Goal: Task Accomplishment & Management: Manage account settings

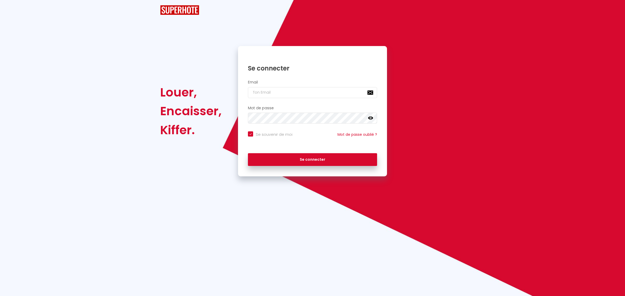
checkbox input "true"
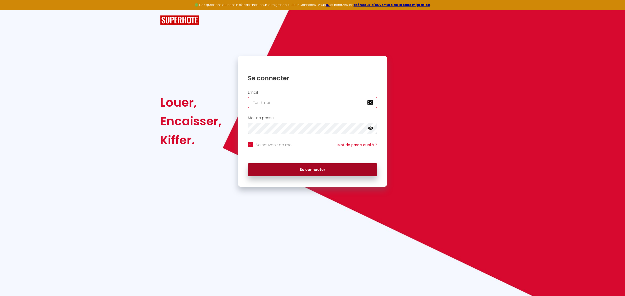
type input "[EMAIL_ADDRESS][DOMAIN_NAME]"
click at [293, 171] on button "Se connecter" at bounding box center [312, 169] width 129 height 13
checkbox input "true"
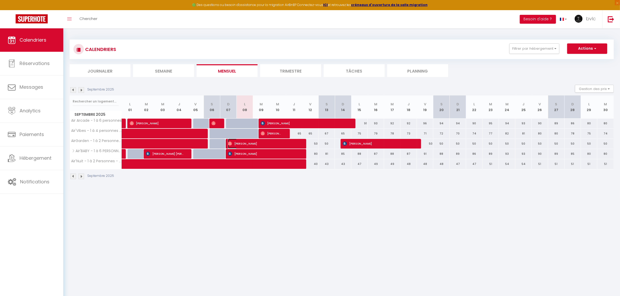
click at [251, 145] on span "William Gaillard" at bounding box center [263, 144] width 71 height 10
select select "OK"
select select "0"
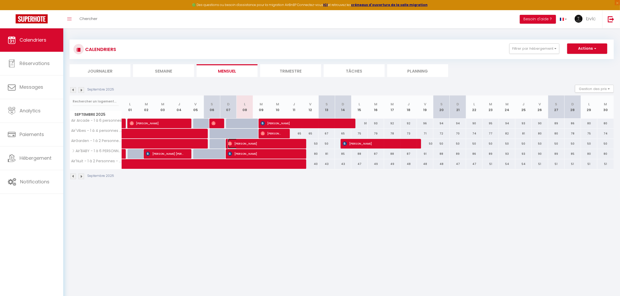
select select "1"
select select
select select "4248"
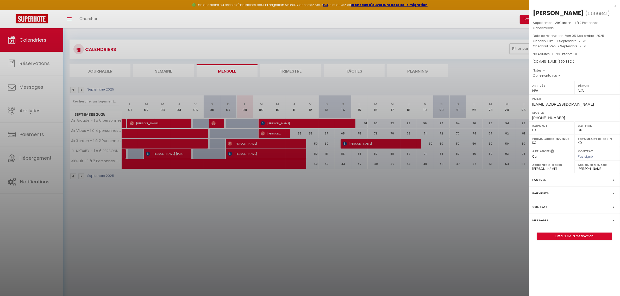
click at [544, 218] on label "Messages" at bounding box center [540, 220] width 16 height 5
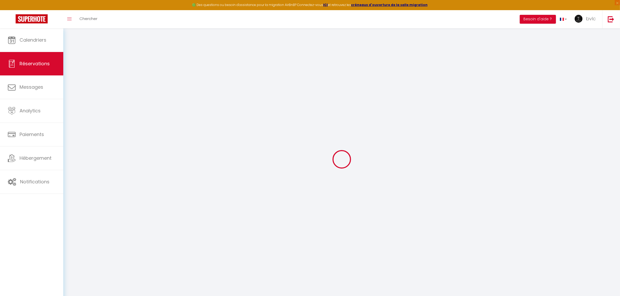
select select
checkbox input "false"
select select
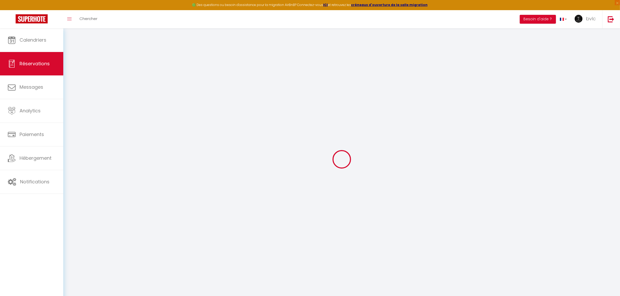
select select
checkbox input "false"
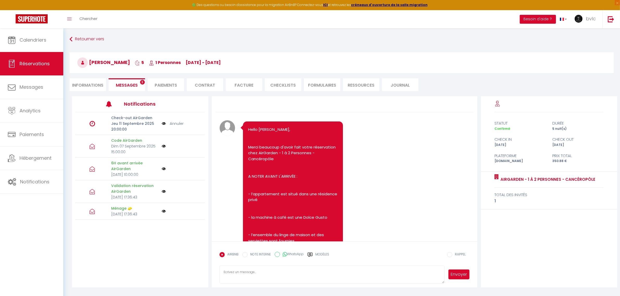
scroll to position [653, 0]
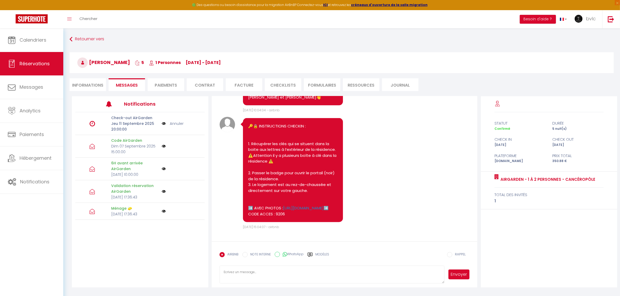
click at [98, 85] on li "Informations" at bounding box center [88, 84] width 36 height 13
select select
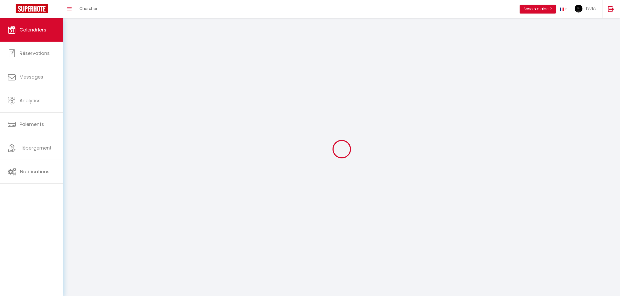
select select
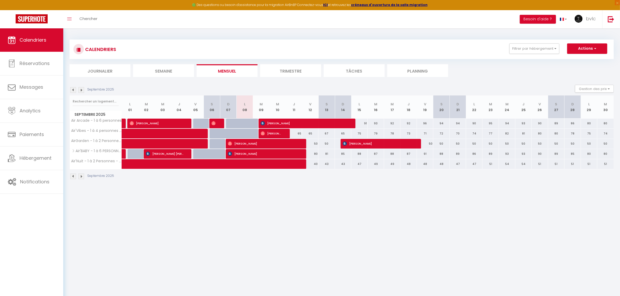
select select
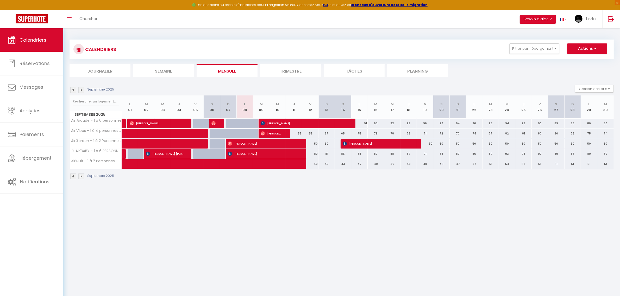
select select
click at [248, 152] on span "Santiago Edineia" at bounding box center [263, 154] width 71 height 10
select select "OK"
select select "KO"
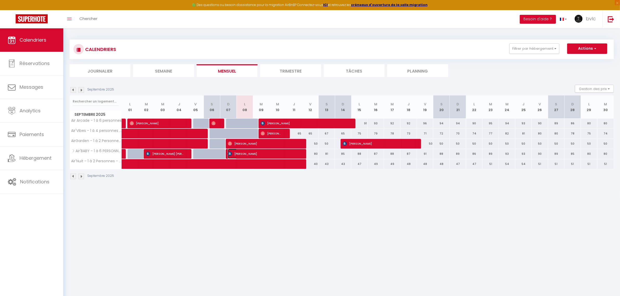
select select "0"
select select "1"
select select
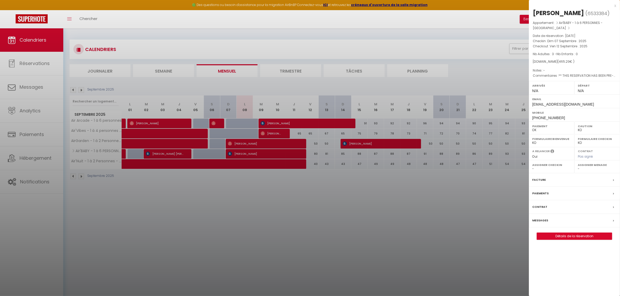
drag, startPoint x: 283, startPoint y: 237, endPoint x: 269, endPoint y: 212, distance: 28.7
click at [283, 236] on div at bounding box center [310, 148] width 620 height 296
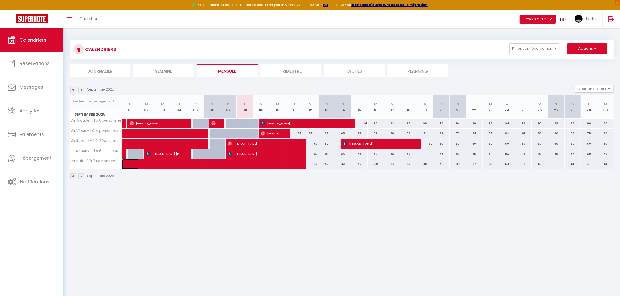
click at [238, 165] on span at bounding box center [196, 164] width 132 height 10
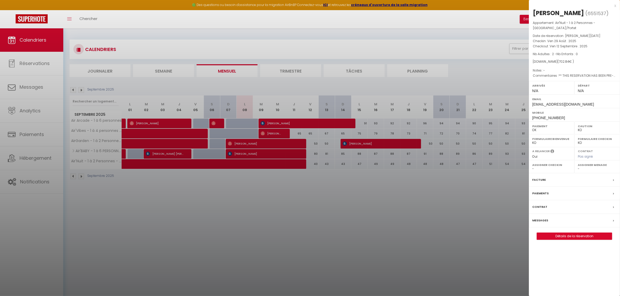
click at [421, 226] on div at bounding box center [310, 148] width 620 height 296
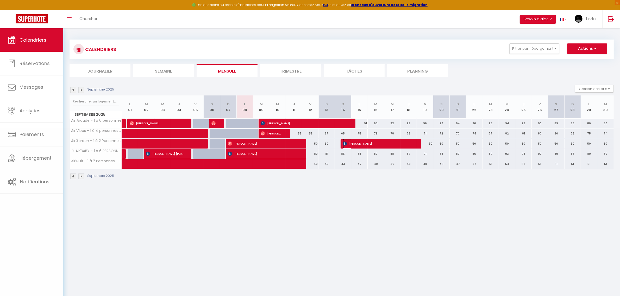
click at [366, 142] on span "nathalie BRIXI" at bounding box center [378, 144] width 71 height 10
select select "4248"
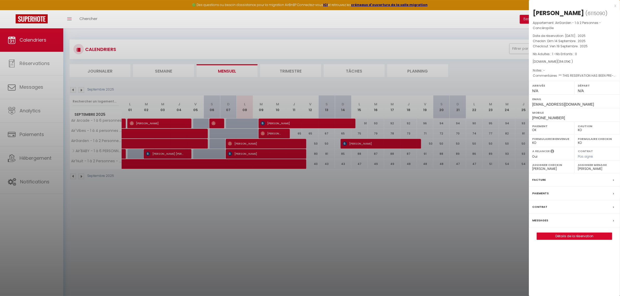
click at [365, 231] on div at bounding box center [310, 148] width 620 height 296
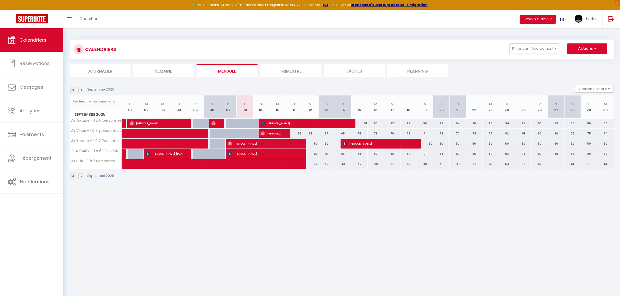
click at [267, 134] on span "Stéphane Massol" at bounding box center [272, 134] width 22 height 10
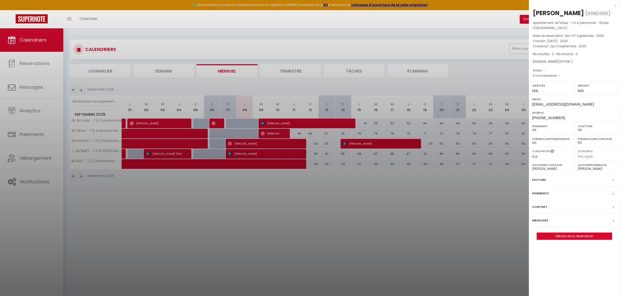
click at [298, 231] on div at bounding box center [310, 148] width 620 height 296
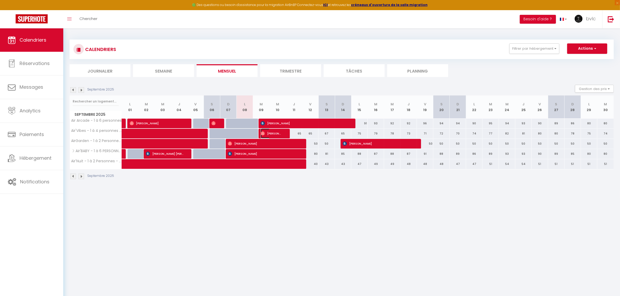
click at [276, 133] on span "Stéphane Massol" at bounding box center [272, 134] width 22 height 10
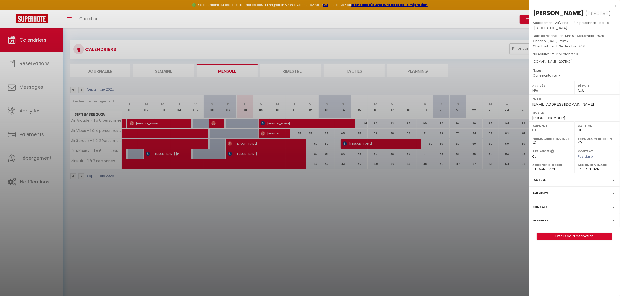
click at [304, 223] on div at bounding box center [310, 148] width 620 height 296
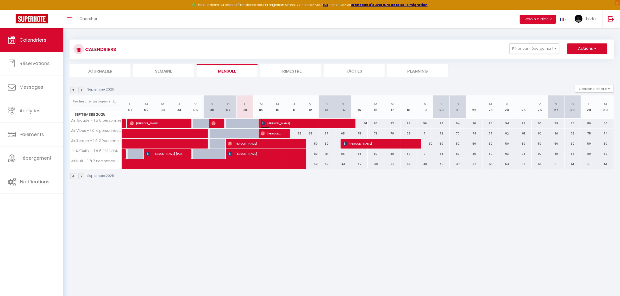
click at [309, 121] on span "saleha jabri" at bounding box center [304, 123] width 87 height 10
select select "KO"
select select
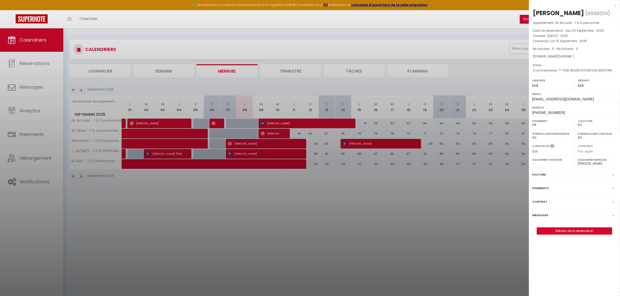
click at [325, 233] on div at bounding box center [310, 148] width 620 height 296
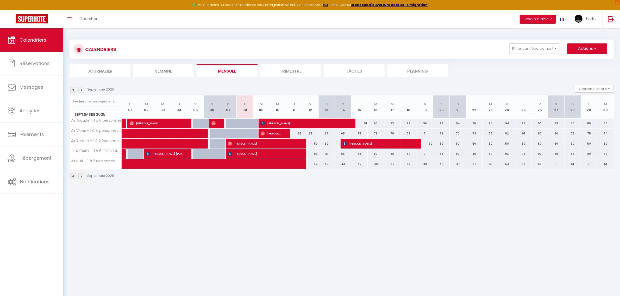
click at [73, 88] on img at bounding box center [73, 90] width 6 height 6
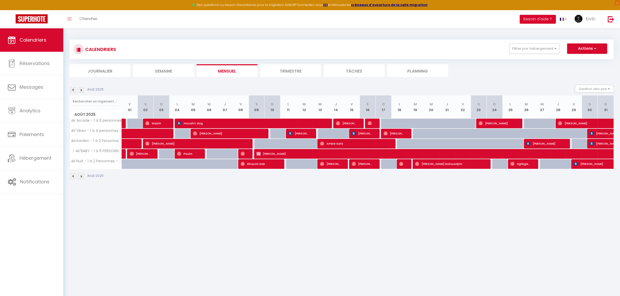
click at [75, 91] on img at bounding box center [73, 90] width 6 height 6
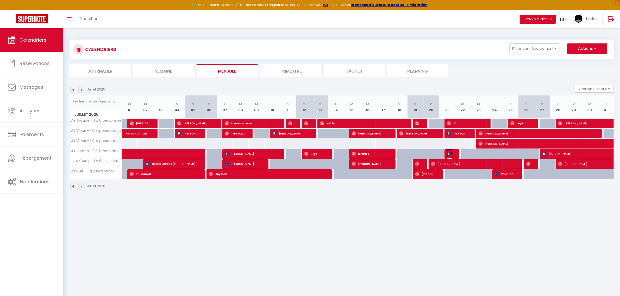
click at [451, 154] on img at bounding box center [449, 154] width 4 height 4
select select "4248"
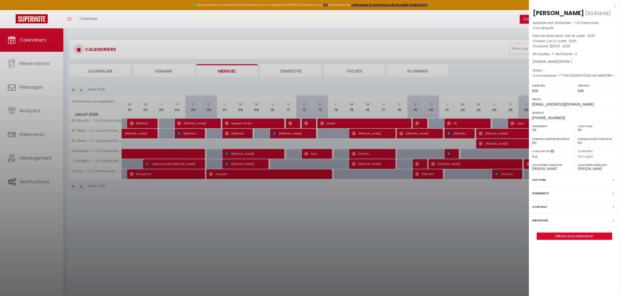
click at [540, 183] on label "Facture" at bounding box center [539, 179] width 14 height 5
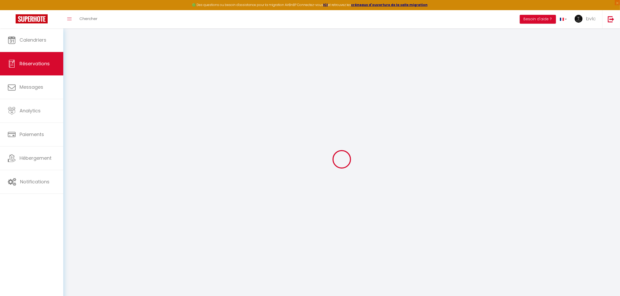
select select "cleaning"
select select "taxes"
select select
checkbox input "false"
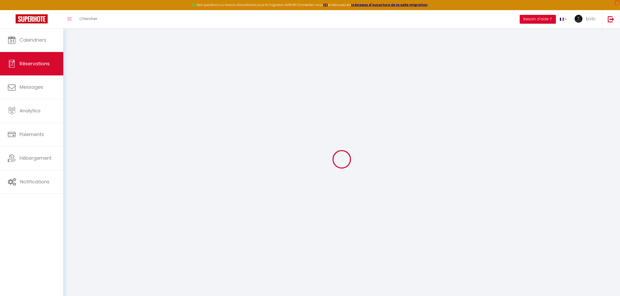
type textarea "** THIS RESERVATION HAS BEEN PRE-PAID ** Reservation has a cancellation grace p…"
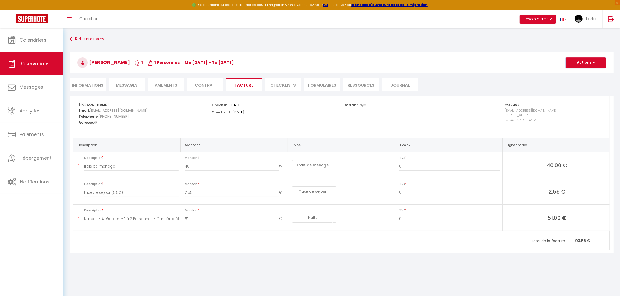
click at [578, 67] on button "Actions" at bounding box center [586, 63] width 40 height 10
click at [590, 87] on link "Envoyer la facture" at bounding box center [582, 87] width 44 height 7
type input "cmacqu.927990@guest.booking.com"
select select "fr"
type input "Votre facture 6240648 - AirGarden - 1 à 2 Personnes - Cancéropôle"
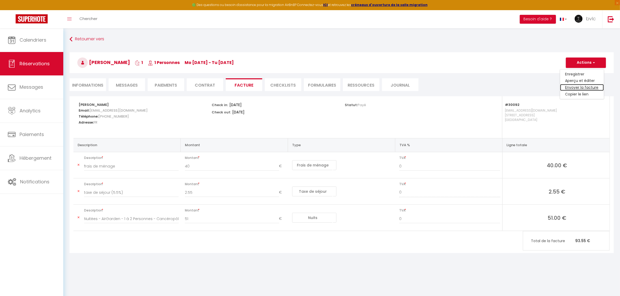
type textarea "Bonjour, Voici le lien pour télécharger votre facture : https://superhote.com/a…"
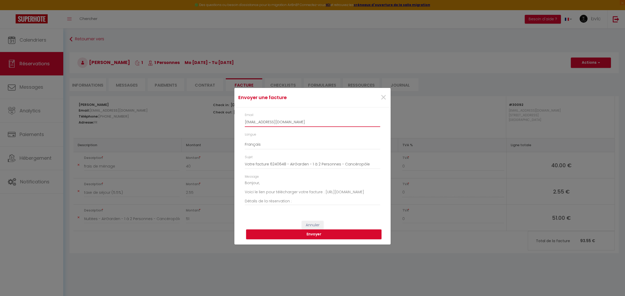
drag, startPoint x: 320, startPoint y: 120, endPoint x: 201, endPoint y: 128, distance: 119.2
click at [201, 128] on div "Envoyer une facture × Email cmacqu.927990@guest.booking.com Langue Anglais Fran…" at bounding box center [312, 148] width 625 height 296
type input "C"
drag, startPoint x: 314, startPoint y: 119, endPoint x: 240, endPoint y: 112, distance: 73.7
click at [240, 112] on div "Email cassandre.macqueron@rocket-school.com Langue Anglais Français Espagnol Po…" at bounding box center [312, 162] width 156 height 108
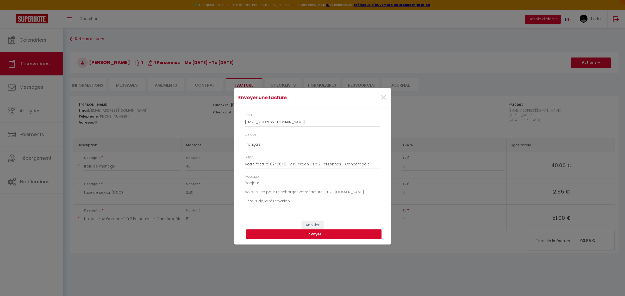
click at [319, 235] on button "Envoyer" at bounding box center [313, 235] width 135 height 10
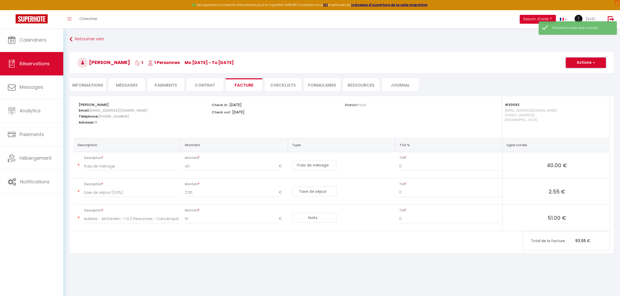
click at [590, 64] on button "Actions" at bounding box center [586, 63] width 40 height 10
click at [583, 86] on link "Envoyer la facture" at bounding box center [582, 87] width 44 height 7
type input "cmacqu.927990@guest.booking.com"
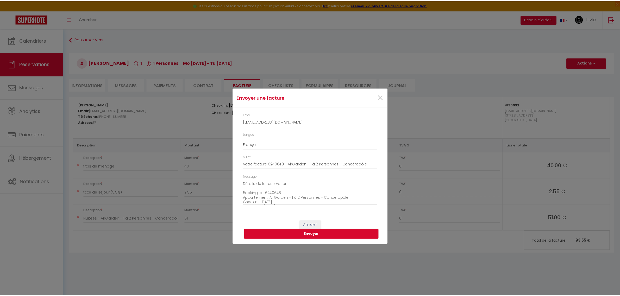
scroll to position [33, 0]
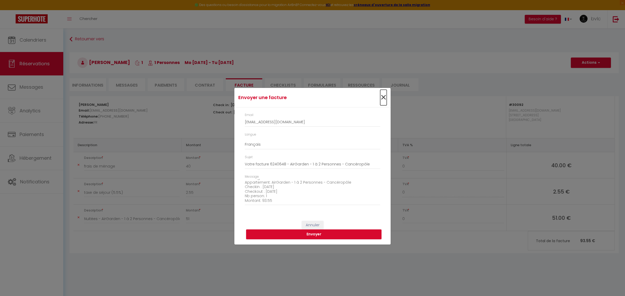
click at [380, 98] on span "×" at bounding box center [383, 98] width 7 height 16
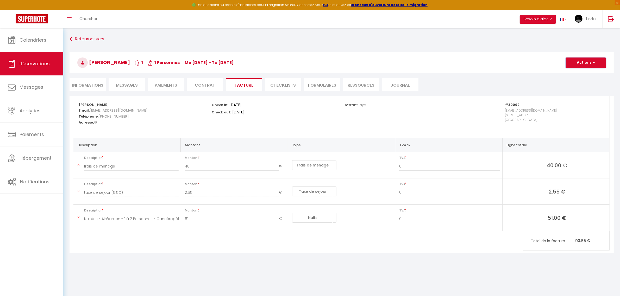
click at [593, 61] on span "button" at bounding box center [592, 62] width 3 height 5
click at [583, 92] on link "Copier le lien" at bounding box center [582, 94] width 44 height 7
click at [114, 155] on span "Description" at bounding box center [131, 157] width 95 height 7
click at [91, 85] on li "Informations" at bounding box center [88, 84] width 36 height 13
select select
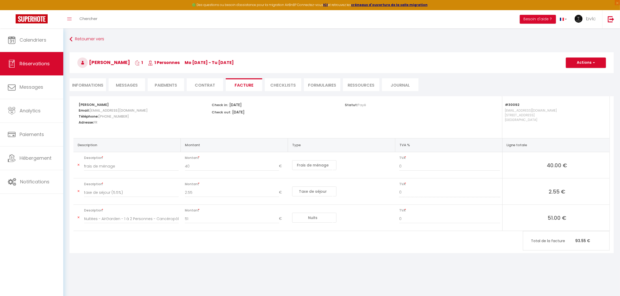
select select
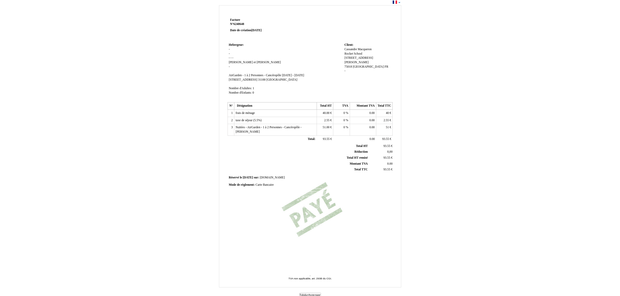
scroll to position [10, 0]
